Goal: Information Seeking & Learning: Learn about a topic

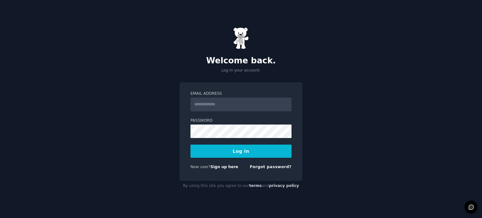
click at [218, 105] on input "Email Address" at bounding box center [240, 105] width 101 height 14
type input "**********"
click at [190, 145] on button "Log In" at bounding box center [240, 151] width 101 height 13
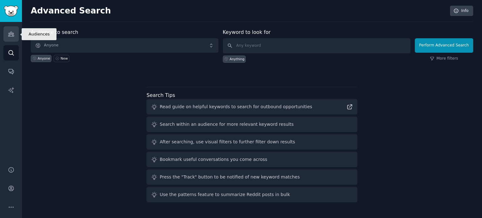
click at [13, 32] on icon "Sidebar" at bounding box center [11, 34] width 7 height 7
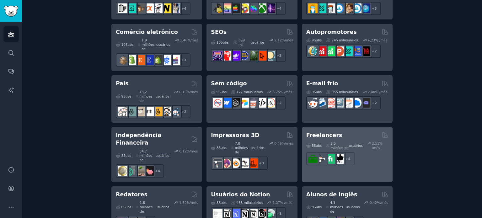
scroll to position [439, 0]
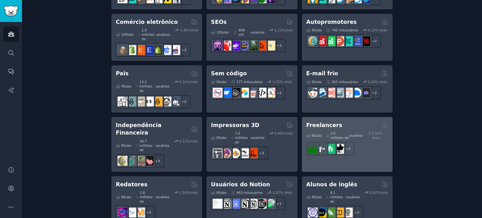
click at [336, 121] on div "Freelancers" at bounding box center [347, 125] width 82 height 8
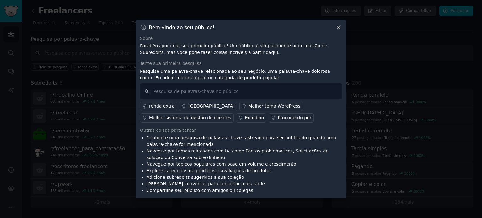
click at [165, 106] on font "renda extra" at bounding box center [161, 106] width 25 height 5
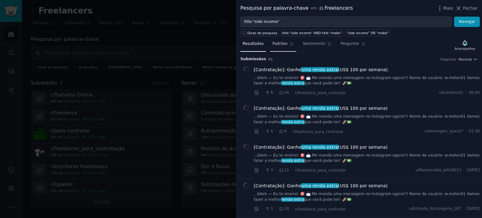
click at [278, 46] on link "Padrões" at bounding box center [283, 45] width 26 height 13
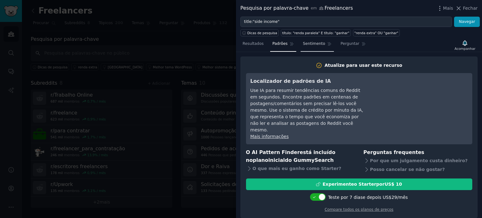
click at [305, 45] on font "Sentimento" at bounding box center [314, 43] width 22 height 4
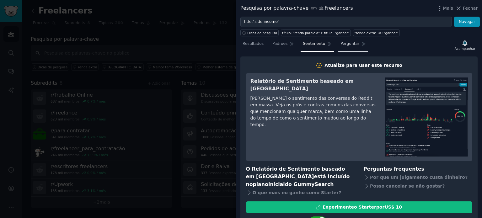
click at [343, 43] on font "Perguntar" at bounding box center [349, 43] width 19 height 4
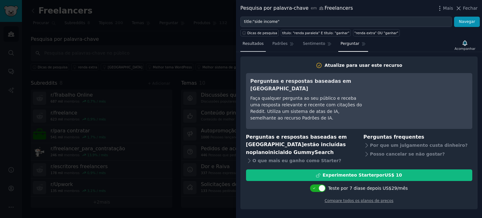
click at [248, 46] on span "Resultados" at bounding box center [253, 44] width 21 height 6
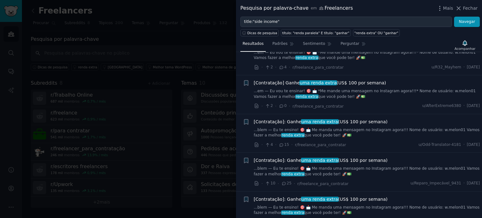
scroll to position [565, 0]
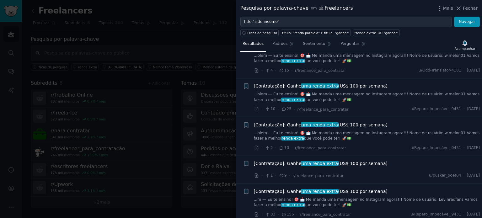
click at [212, 44] on div at bounding box center [241, 109] width 482 height 218
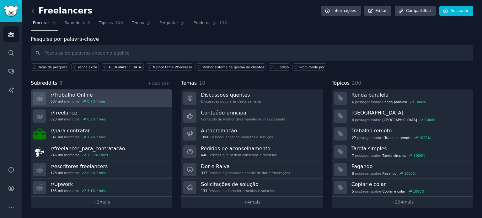
click at [115, 95] on link "r/ Trabalho Online 687 mil membros 0,7 % / mês" at bounding box center [102, 98] width 142 height 18
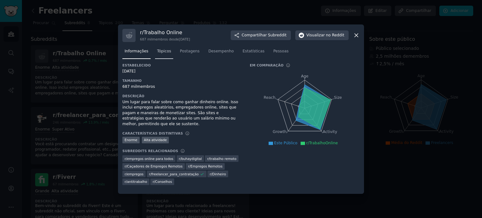
click at [164, 52] on font "Tópicos" at bounding box center [164, 51] width 14 height 4
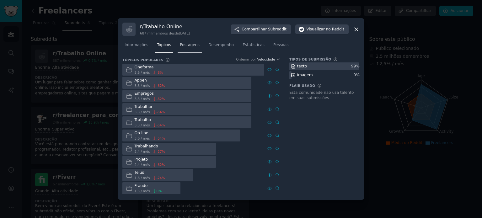
click at [186, 46] on font "Postagens" at bounding box center [190, 45] width 20 height 4
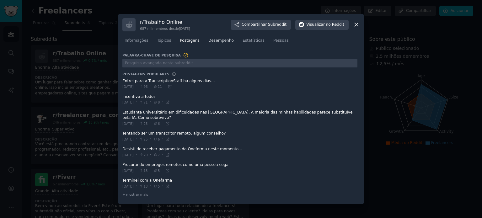
click at [212, 43] on font "Desempenho" at bounding box center [220, 40] width 25 height 4
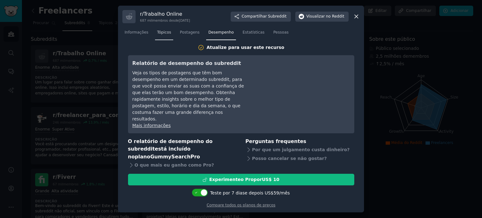
click at [167, 35] on font "Tópicos" at bounding box center [164, 32] width 14 height 4
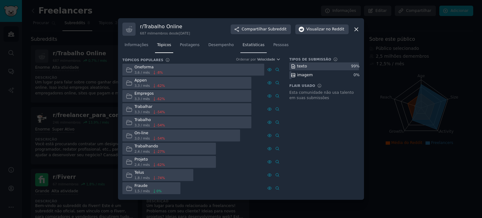
click at [251, 44] on font "Estatísticas" at bounding box center [254, 45] width 22 height 4
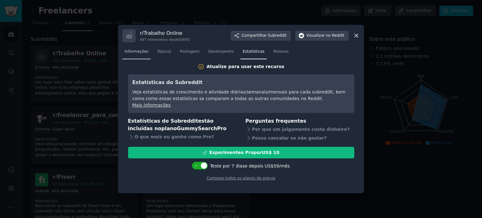
click at [136, 51] on font "Informações" at bounding box center [137, 51] width 24 height 4
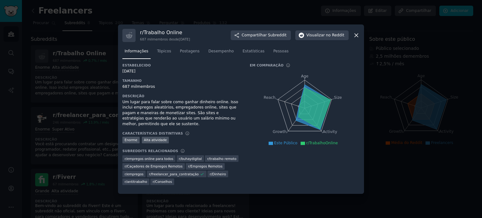
click at [357, 34] on icon at bounding box center [356, 35] width 7 height 7
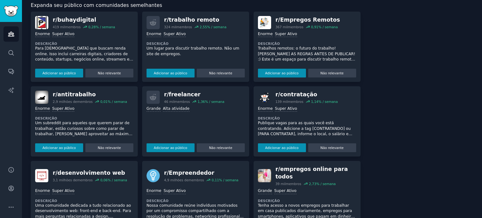
scroll to position [274, 0]
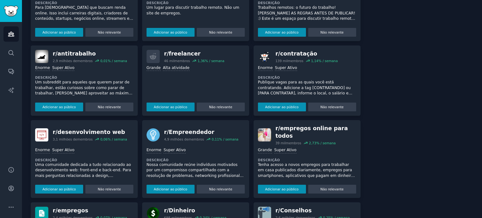
click at [266, 138] on img at bounding box center [264, 134] width 13 height 13
click at [285, 168] on font "Tenha acesso a novos empregos para trabalhar em casa publicados diariamente, em…" at bounding box center [306, 179] width 97 height 32
